Goal: Task Accomplishment & Management: Use online tool/utility

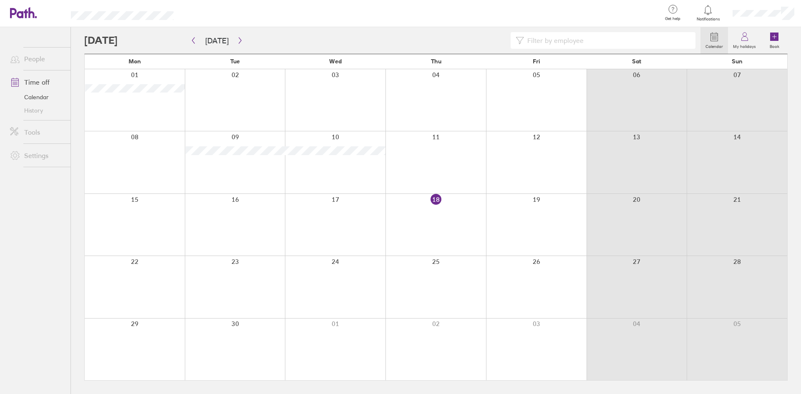
click at [489, 248] on div at bounding box center [536, 225] width 101 height 62
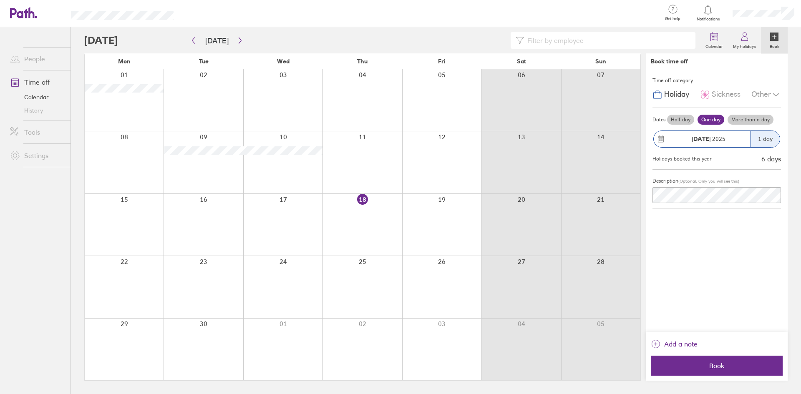
click at [722, 275] on div "Time off category Holiday Sickness Other Dates Half day One day More than a day…" at bounding box center [717, 200] width 142 height 263
click at [332, 12] on div at bounding box center [421, 13] width 468 height 27
